Goal: Find specific page/section: Find specific page/section

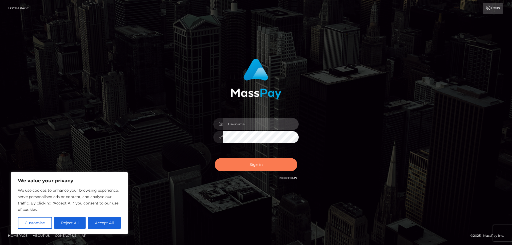
type input "mdelvalle"
click at [255, 167] on button "Sign in" at bounding box center [256, 164] width 83 height 13
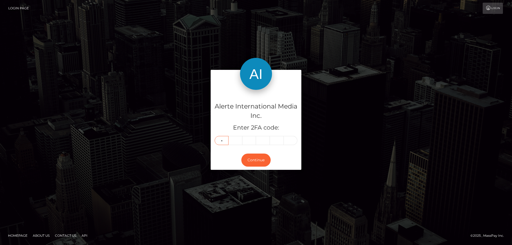
type input "3"
type input "9"
type input "4"
type input "6"
type input "4"
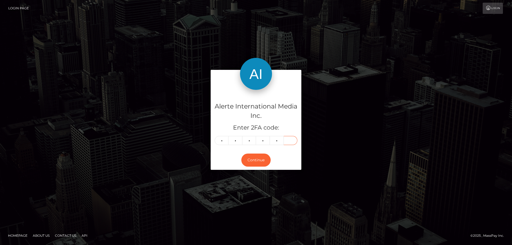
type input "0"
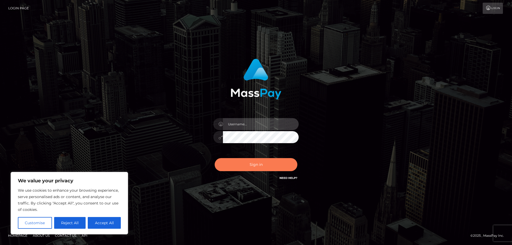
type input "mdelvalle"
click at [269, 168] on button "Sign in" at bounding box center [256, 164] width 83 height 13
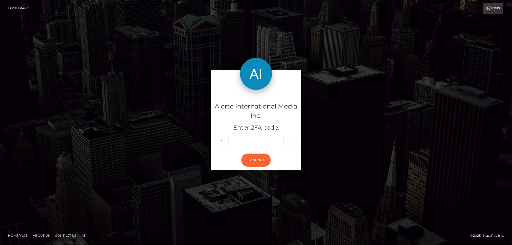
type input "3"
type input "9"
type input "4"
type input "6"
type input "4"
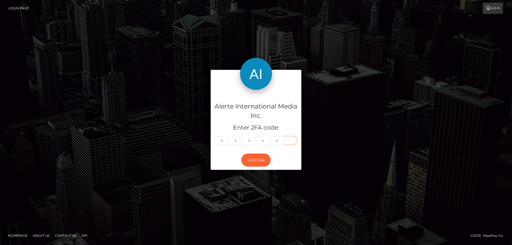
type input "0"
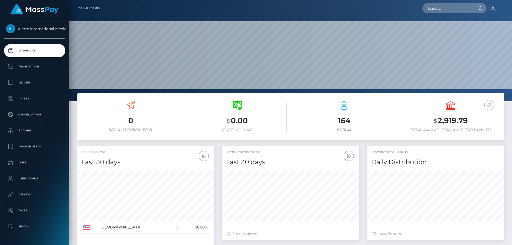
scroll to position [95, 137]
click at [454, 8] on input "text" at bounding box center [448, 8] width 50 height 10
paste input "1618"
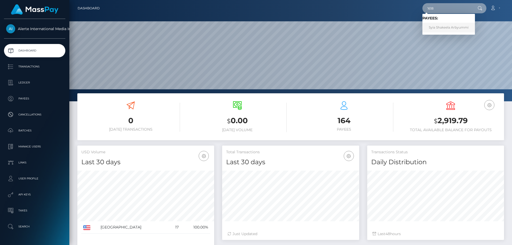
type input "1618"
click at [448, 30] on link "Syia Shakeela Arbyummi" at bounding box center [449, 28] width 53 height 10
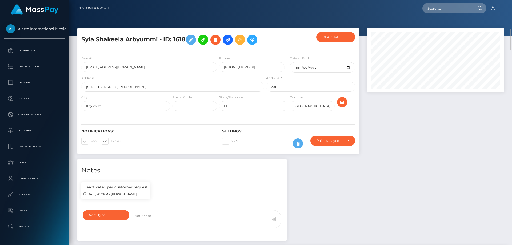
scroll to position [27, 0]
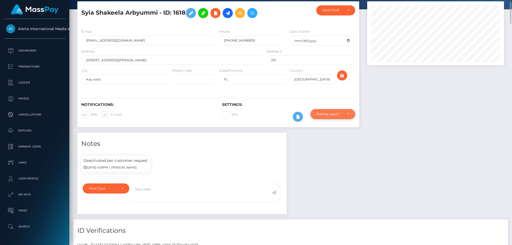
click at [352, 116] on div "Paid by payee" at bounding box center [333, 114] width 45 height 10
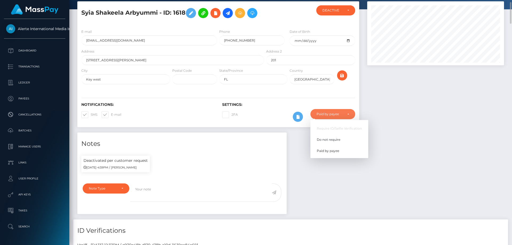
scroll to position [64, 137]
click at [118, 162] on p "Deactivated per customer request" at bounding box center [116, 161] width 64 height 6
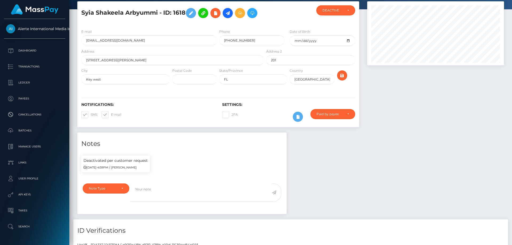
scroll to position [0, 0]
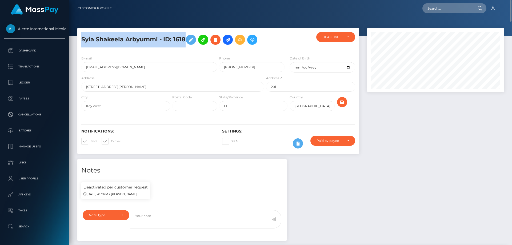
drag, startPoint x: 185, startPoint y: 40, endPoint x: 75, endPoint y: 37, distance: 110.3
click at [75, 37] on div "Syia Shakeela Arbyummi - ID: 1618" at bounding box center [218, 93] width 290 height 131
click at [169, 43] on h5 "Syia Shakeela Arbyummi - ID: 1618" at bounding box center [171, 39] width 180 height 15
drag, startPoint x: 163, startPoint y: 39, endPoint x: 186, endPoint y: 38, distance: 22.7
click at [186, 38] on h5 "Syia Shakeela Arbyummi - ID: 1618" at bounding box center [171, 39] width 180 height 15
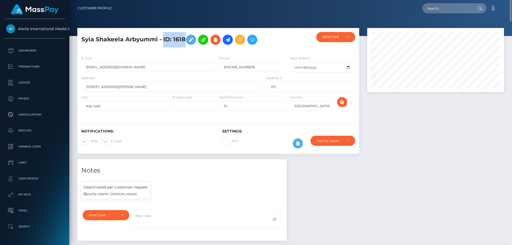
copy h5 "ID: 1618"
